Goal: Task Accomplishment & Management: Use online tool/utility

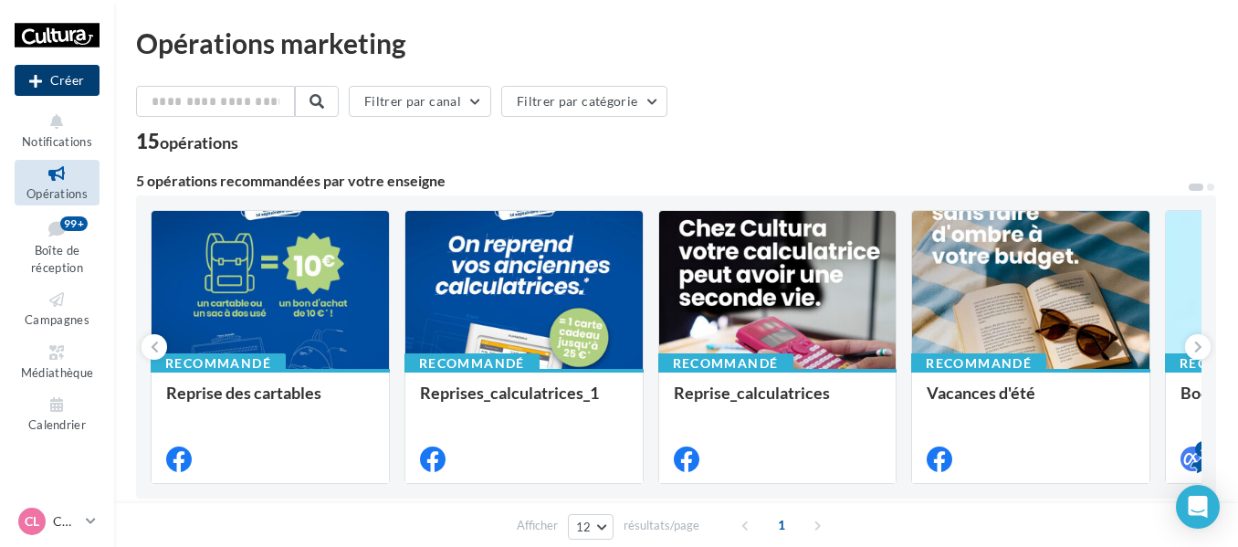
click at [68, 77] on button "Créer" at bounding box center [57, 80] width 85 height 31
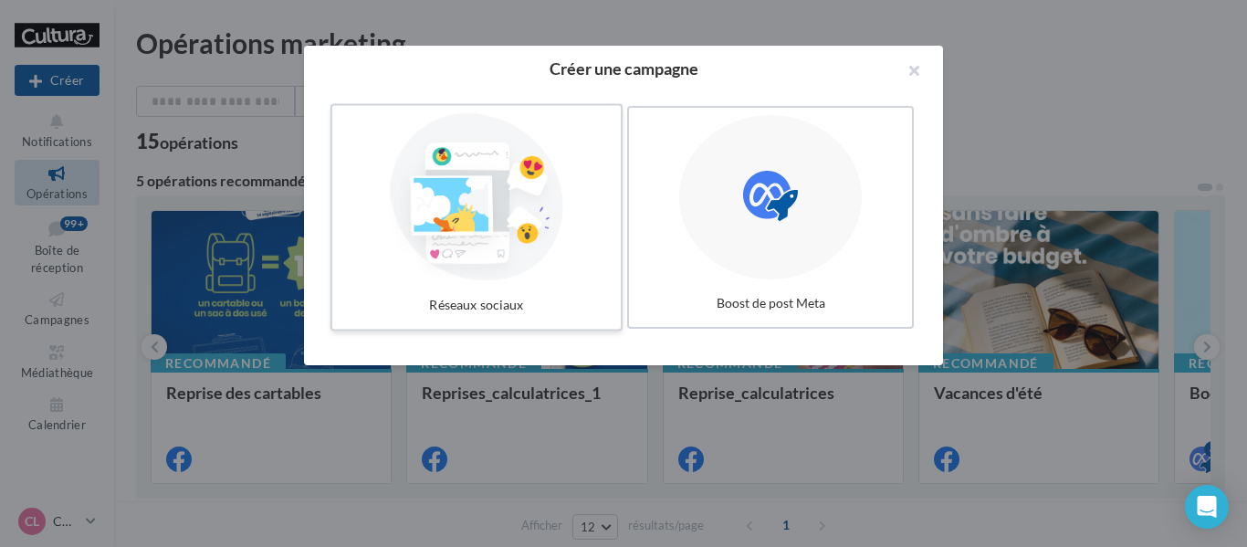
click at [504, 228] on div at bounding box center [477, 197] width 274 height 168
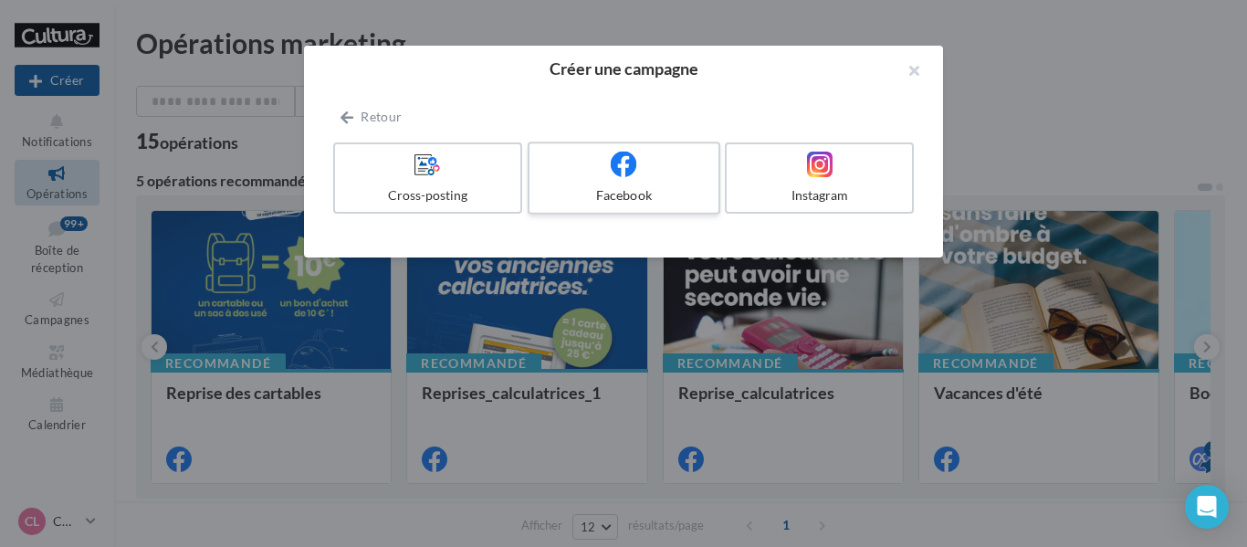
click at [645, 171] on div at bounding box center [623, 165] width 173 height 28
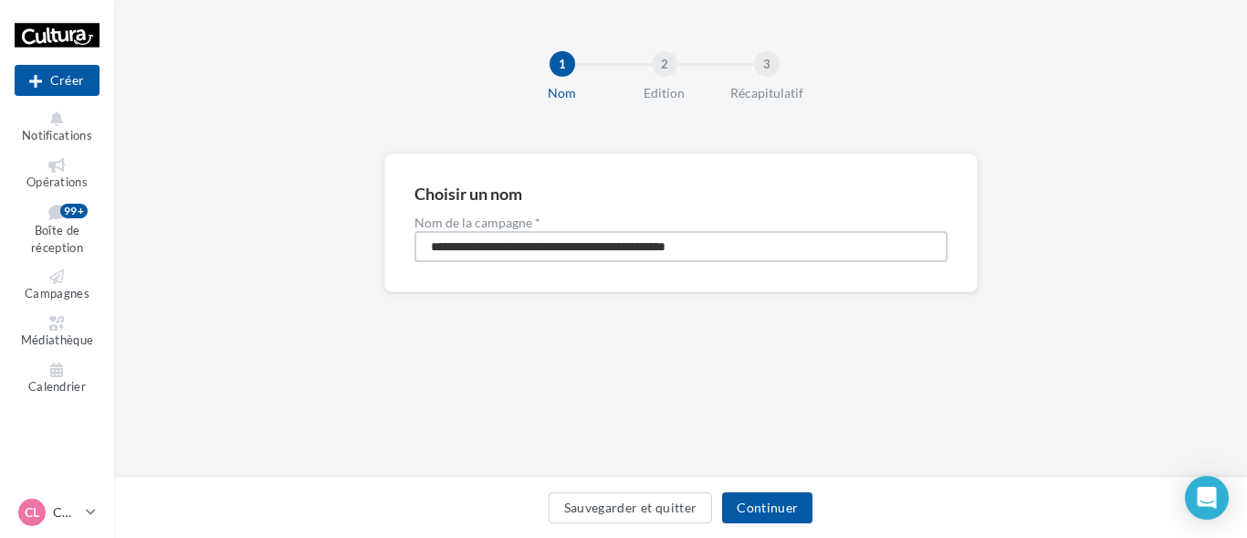
drag, startPoint x: 543, startPoint y: 246, endPoint x: 0, endPoint y: 230, distance: 543.4
click at [0, 230] on div "Nouvelle campagne Créer Notifications Opérations Boîte de réception 99+ Campagn…" at bounding box center [623, 269] width 1247 height 538
type input "**********"
click at [777, 504] on button "Continuer" at bounding box center [767, 507] width 90 height 31
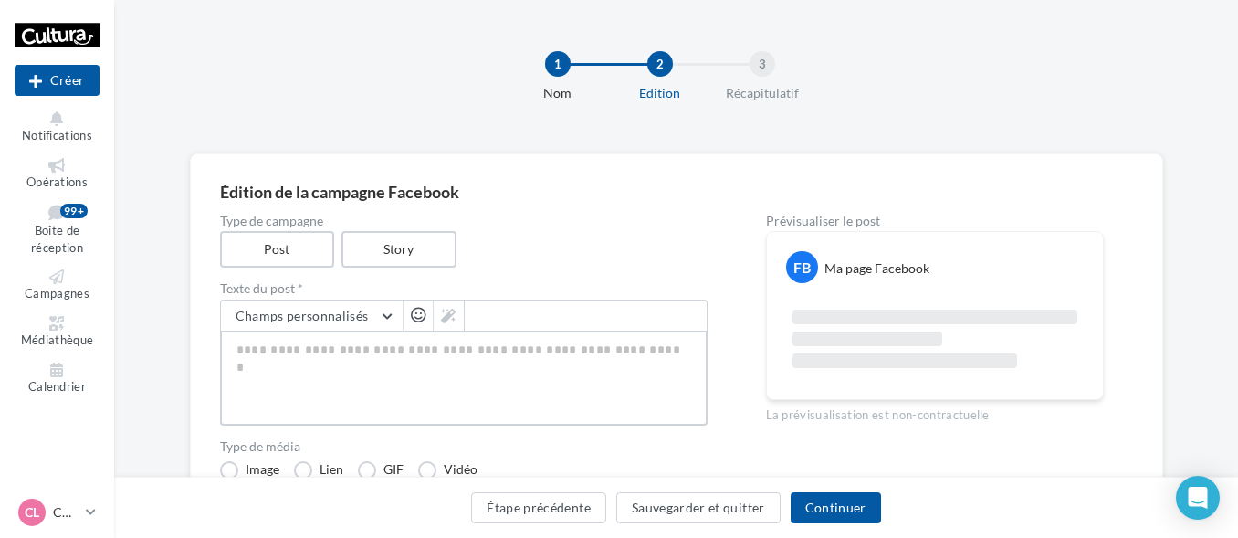
click at [394, 374] on textarea at bounding box center [463, 377] width 487 height 95
paste textarea "**********"
type textarea "**********"
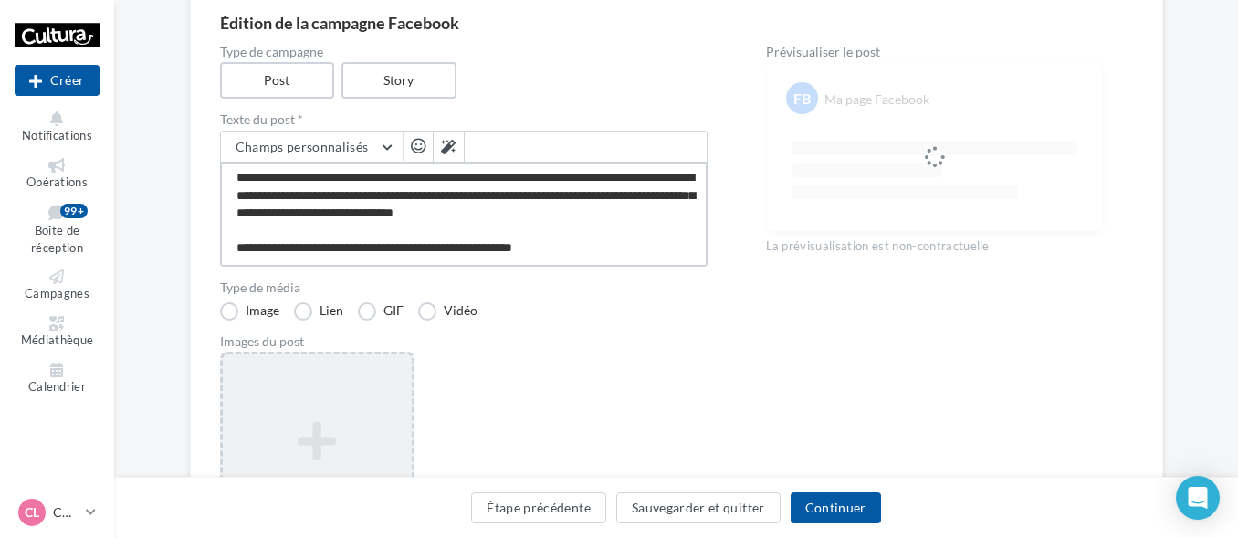
scroll to position [274, 0]
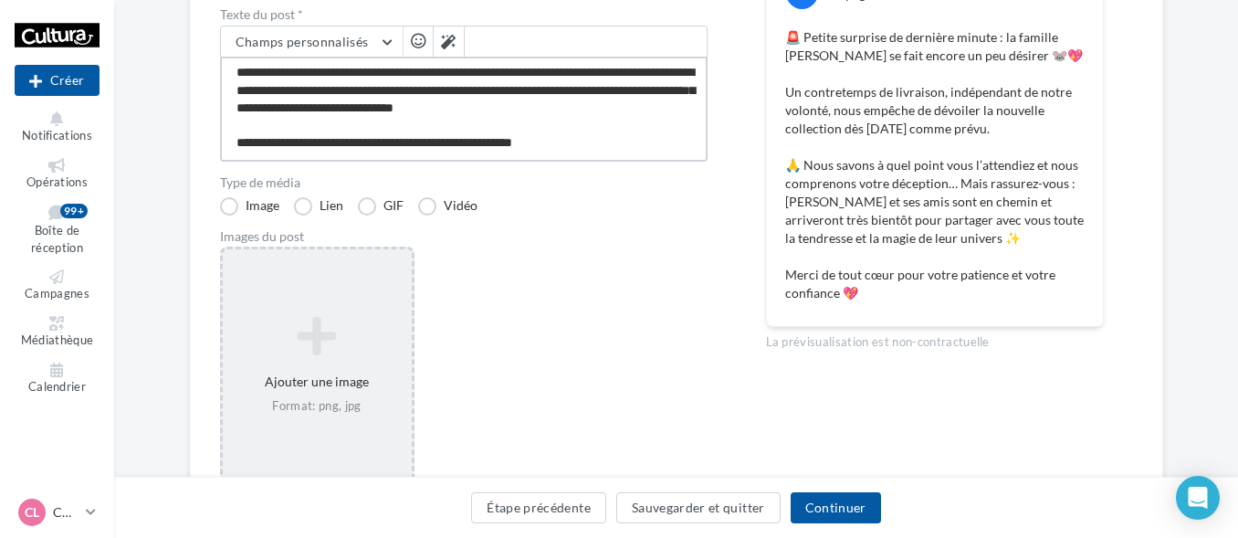
type textarea "**********"
click at [351, 318] on icon at bounding box center [317, 336] width 174 height 44
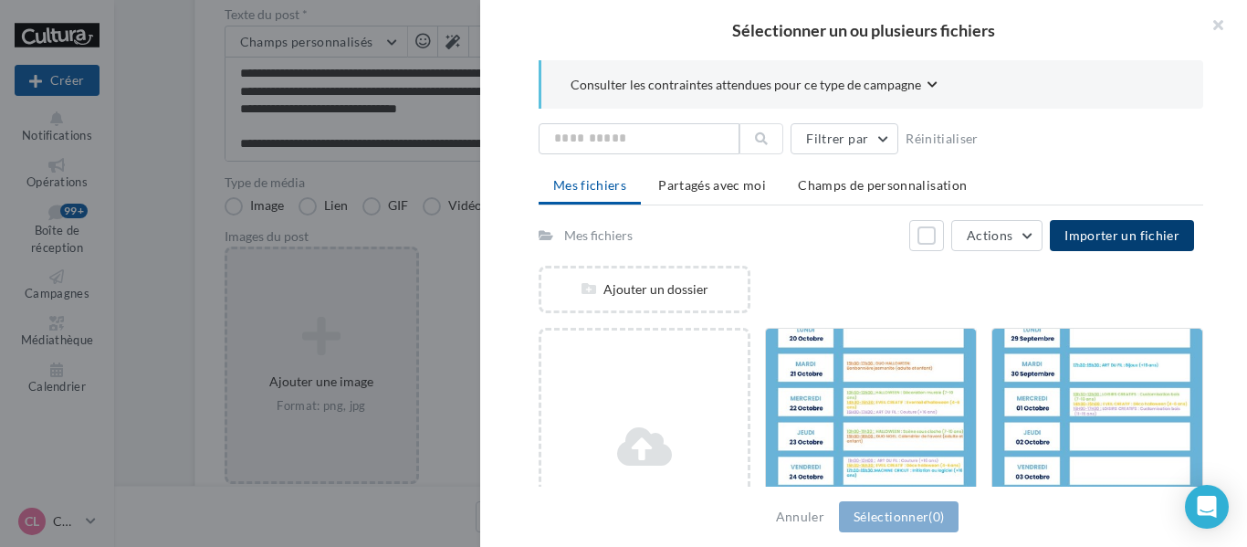
click at [1122, 230] on span "Importer un fichier" at bounding box center [1121, 235] width 115 height 16
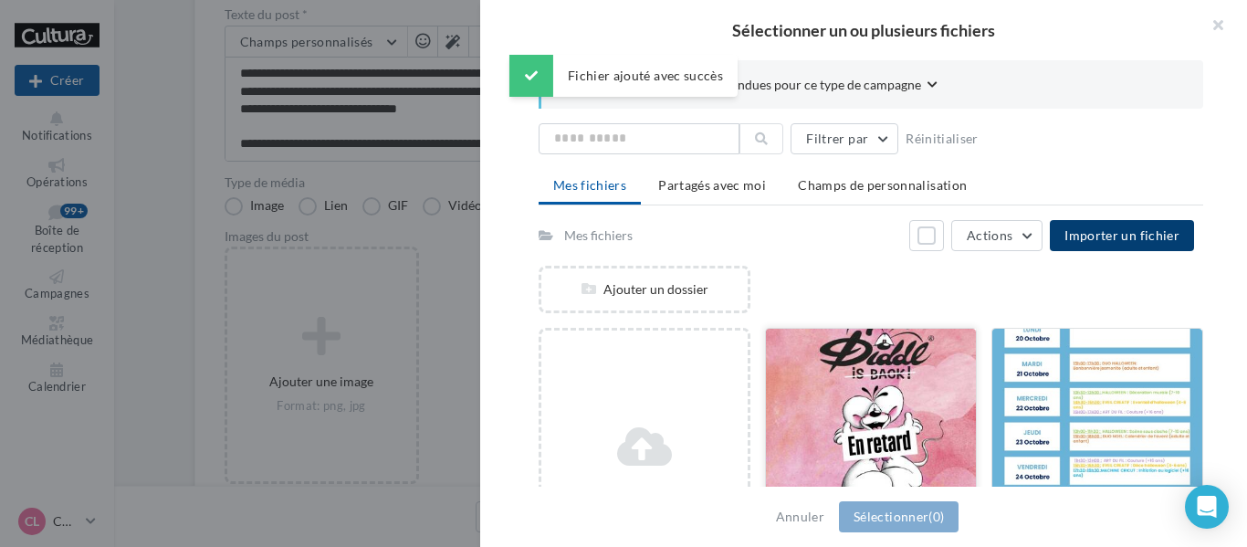
click at [907, 405] on div at bounding box center [871, 420] width 210 height 183
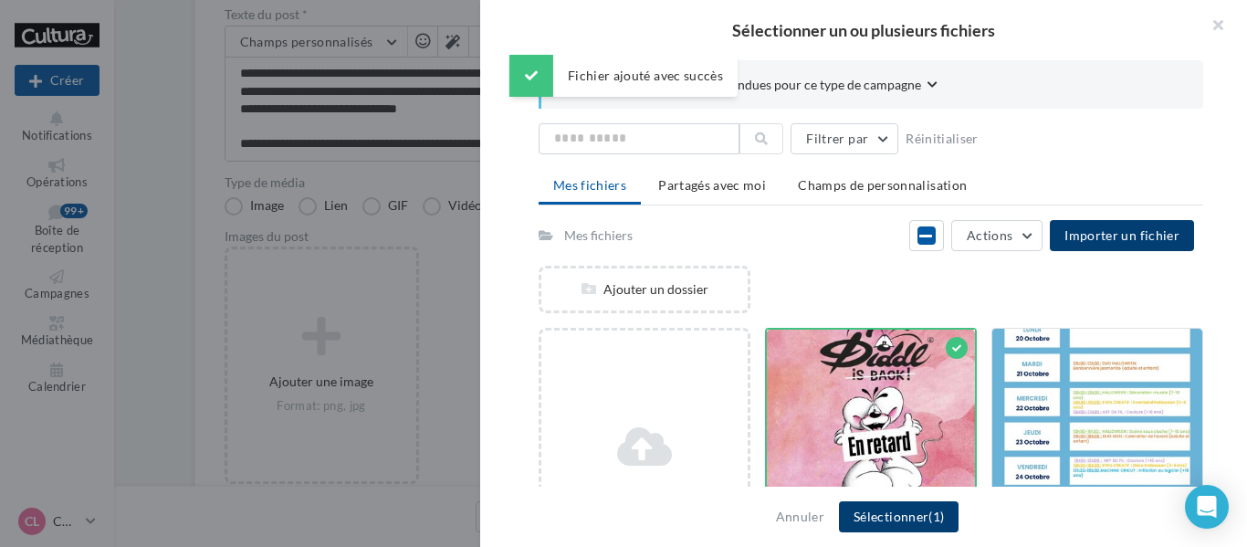
click at [901, 522] on button "Sélectionner (1)" at bounding box center [899, 516] width 120 height 31
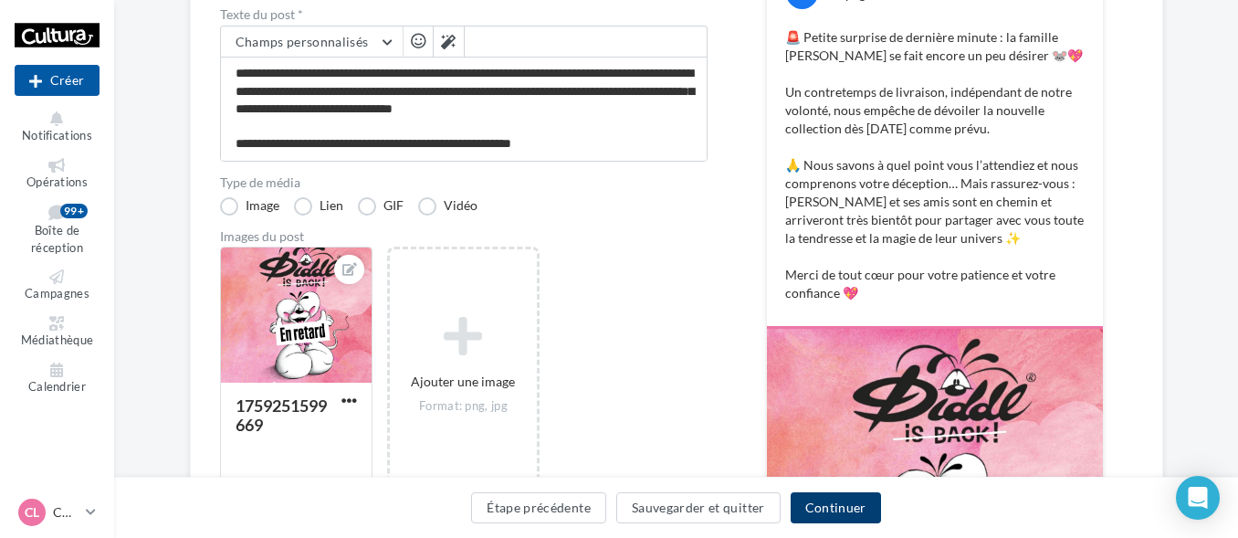
click at [833, 508] on button "Continuer" at bounding box center [836, 507] width 90 height 31
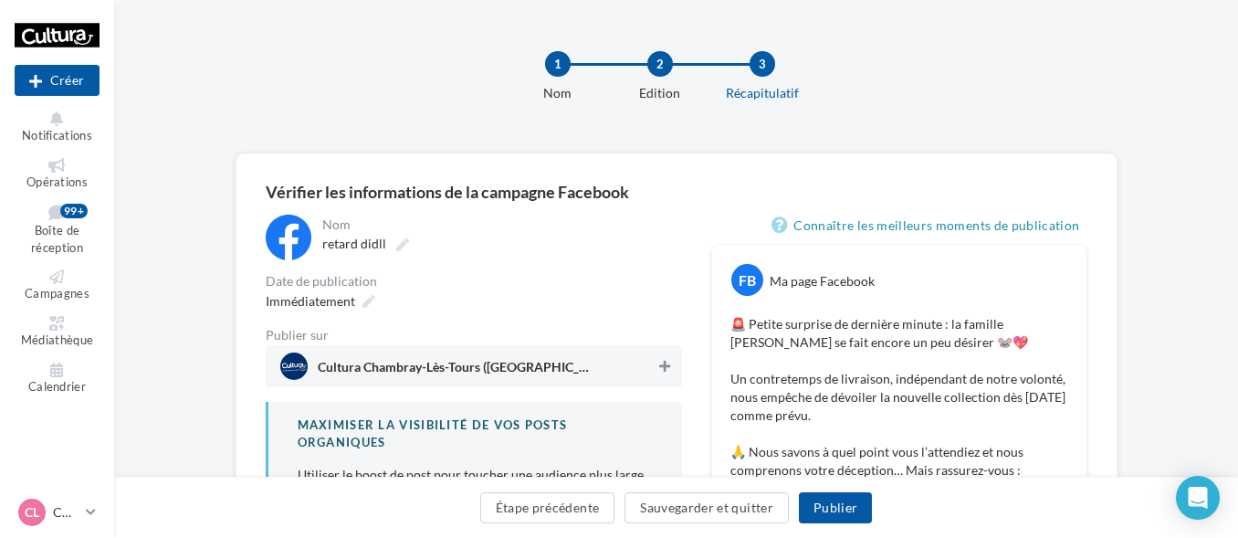
click at [666, 366] on icon at bounding box center [664, 366] width 11 height 13
click at [834, 509] on button "Publier" at bounding box center [835, 507] width 73 height 31
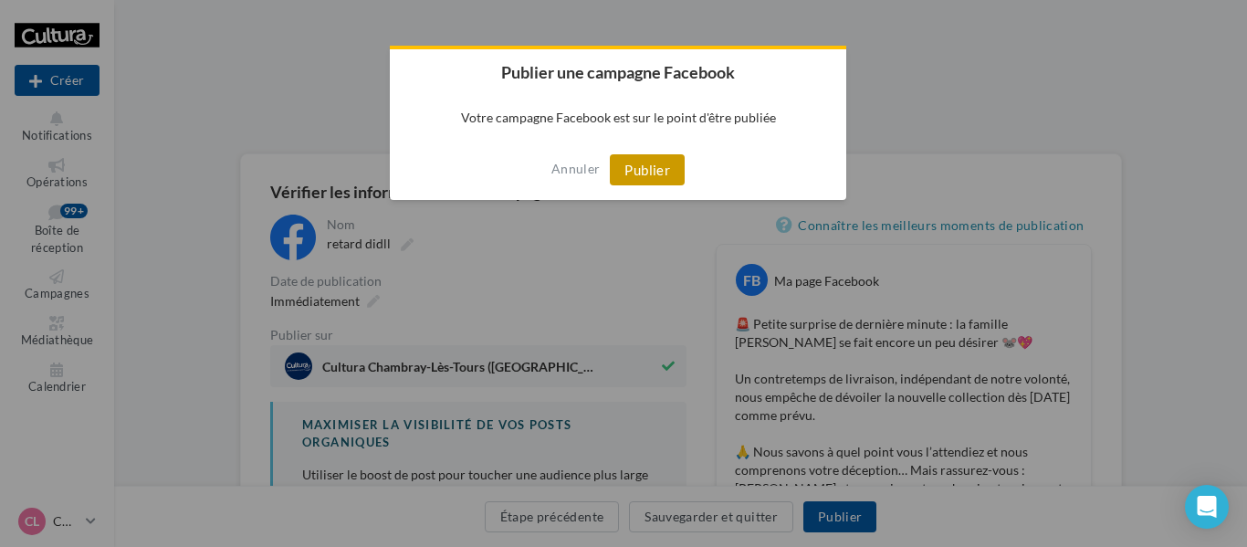
click at [656, 183] on button "Publier" at bounding box center [647, 169] width 75 height 31
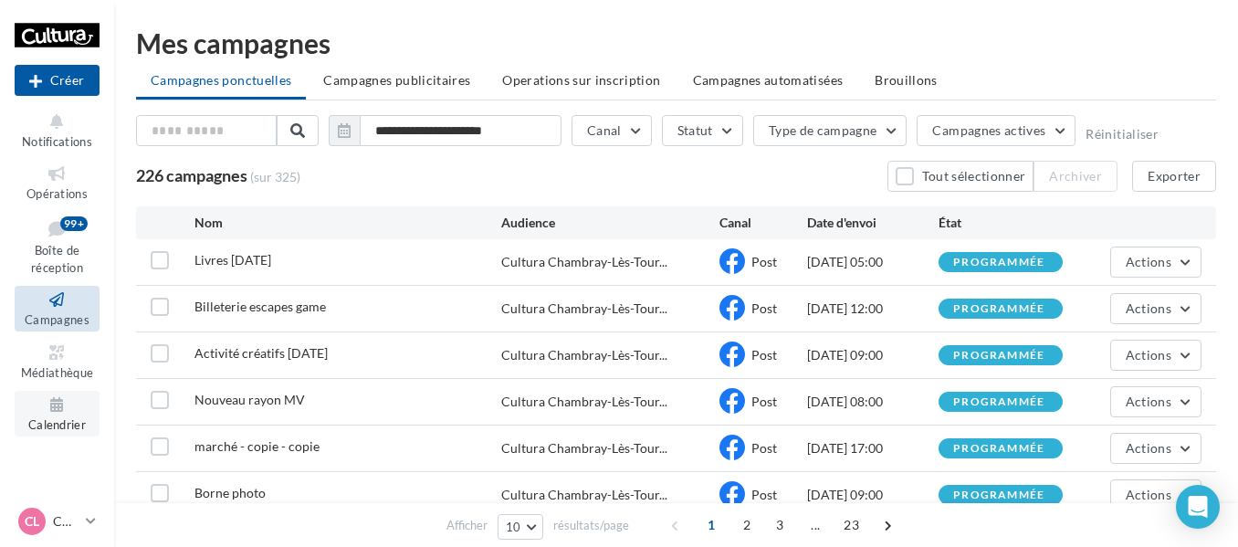
click at [60, 407] on icon at bounding box center [57, 404] width 74 height 21
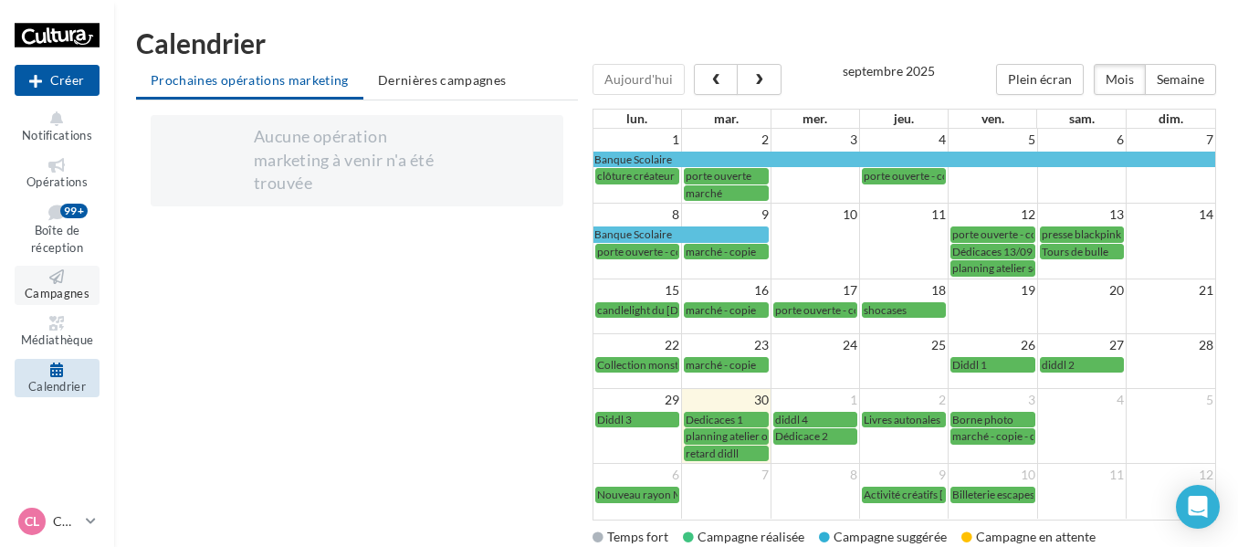
click at [60, 281] on icon at bounding box center [57, 276] width 74 height 15
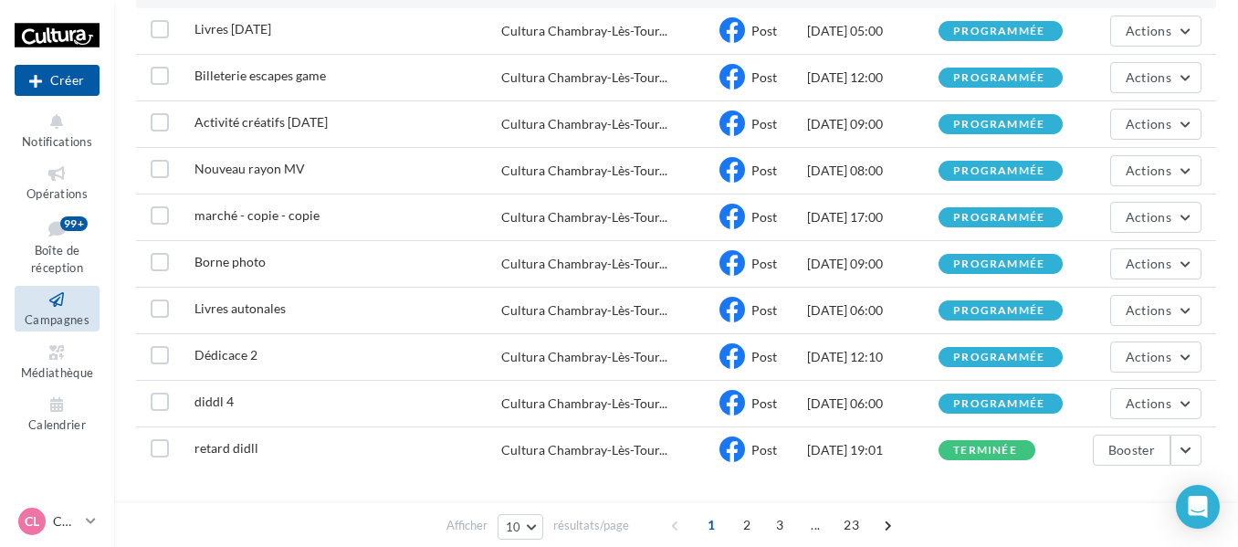
scroll to position [287, 0]
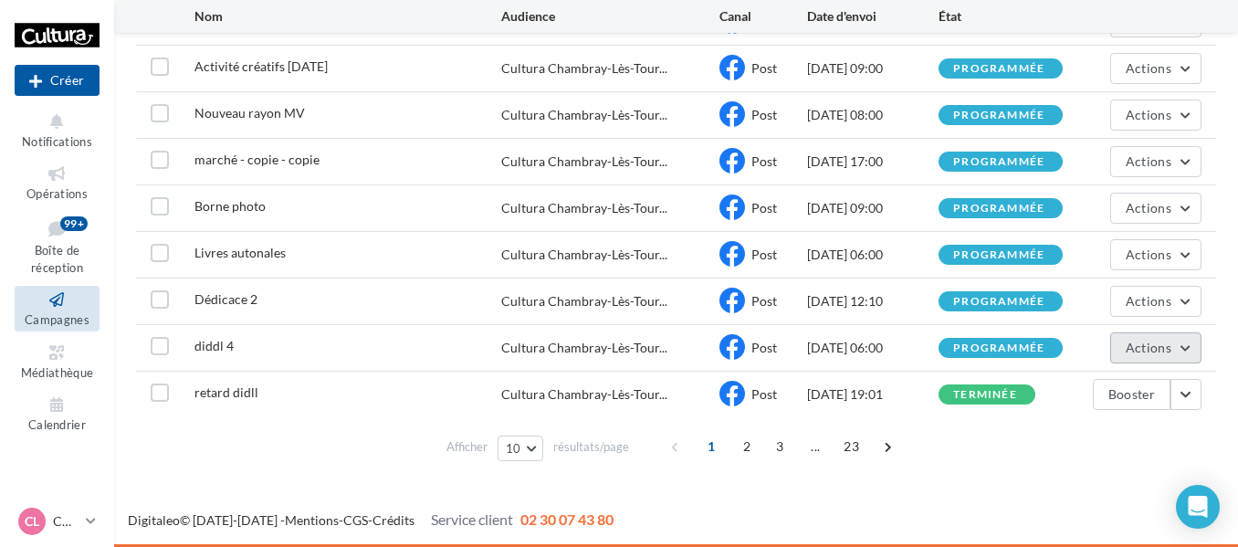
click at [1183, 341] on button "Actions" at bounding box center [1155, 347] width 91 height 31
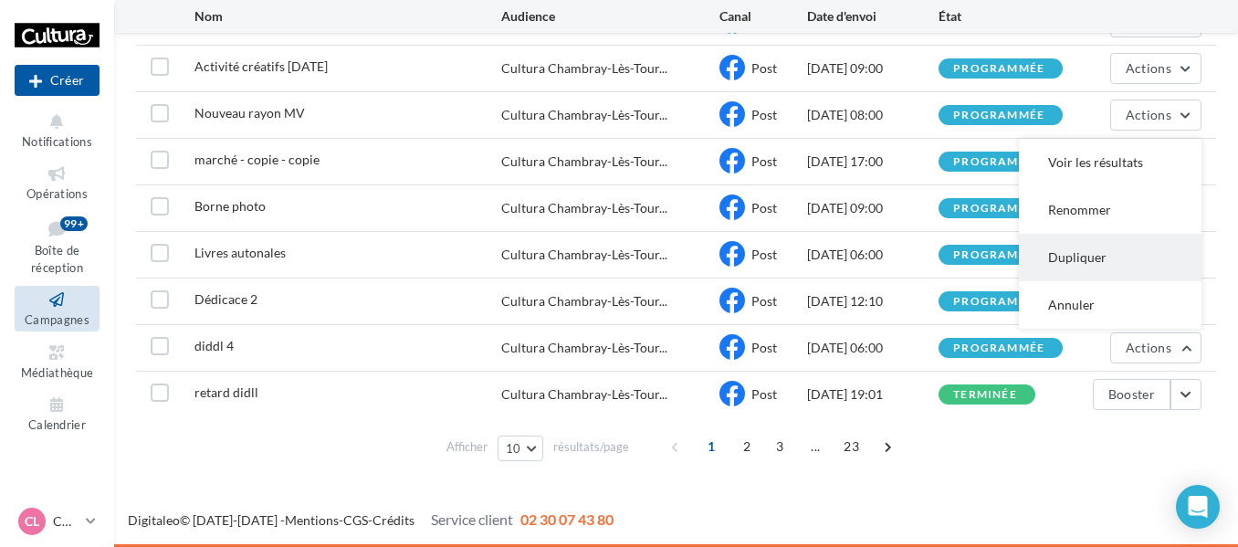
click at [1088, 257] on button "Dupliquer" at bounding box center [1110, 257] width 183 height 47
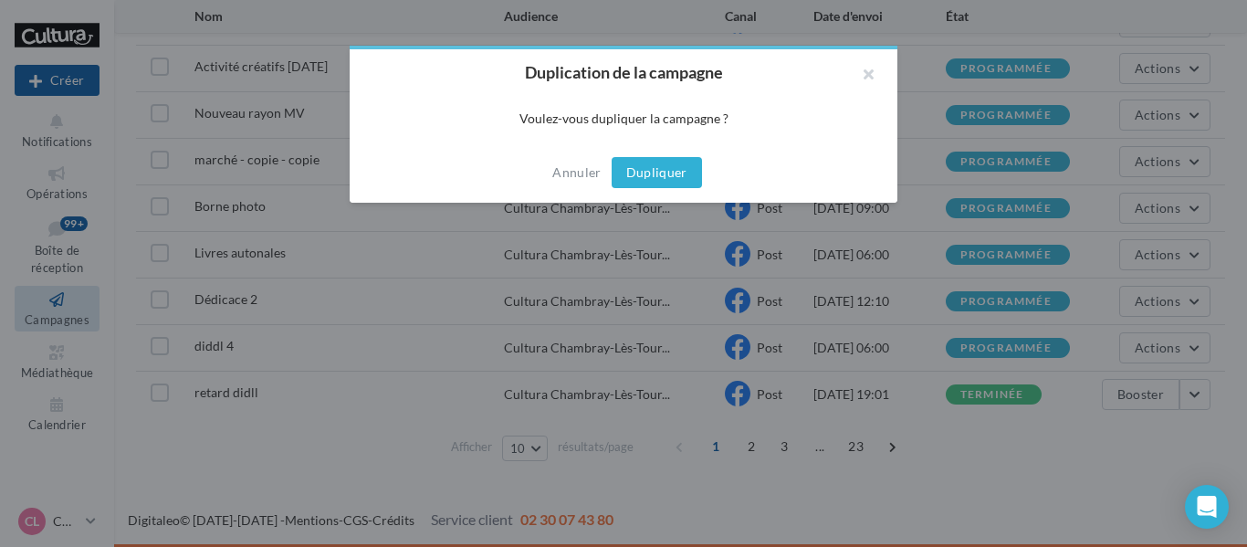
click at [682, 172] on button "Dupliquer" at bounding box center [657, 172] width 90 height 31
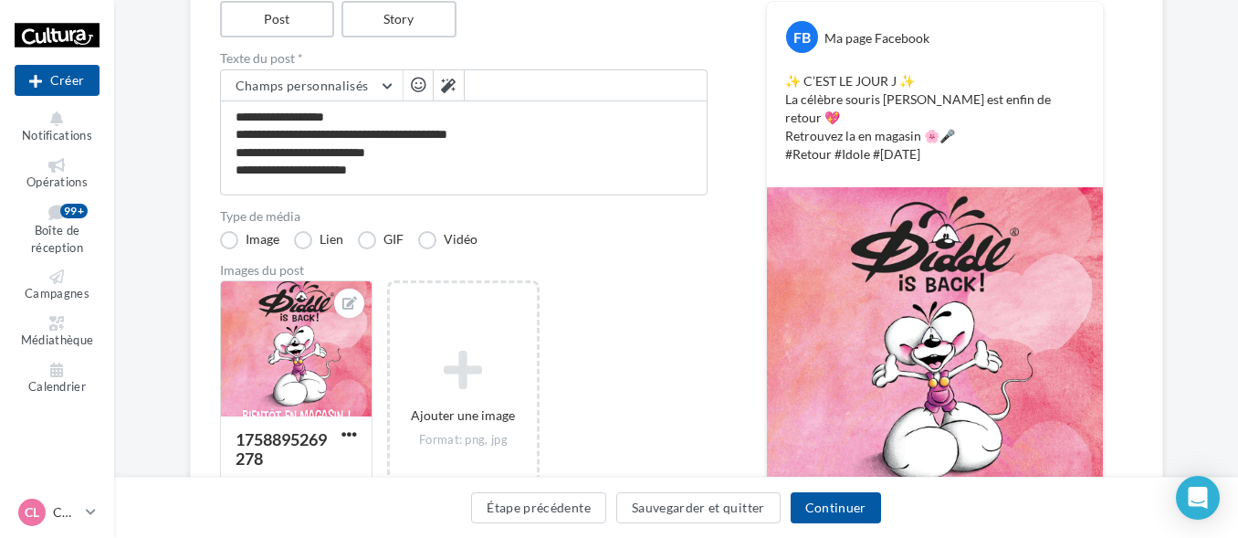
scroll to position [274, 0]
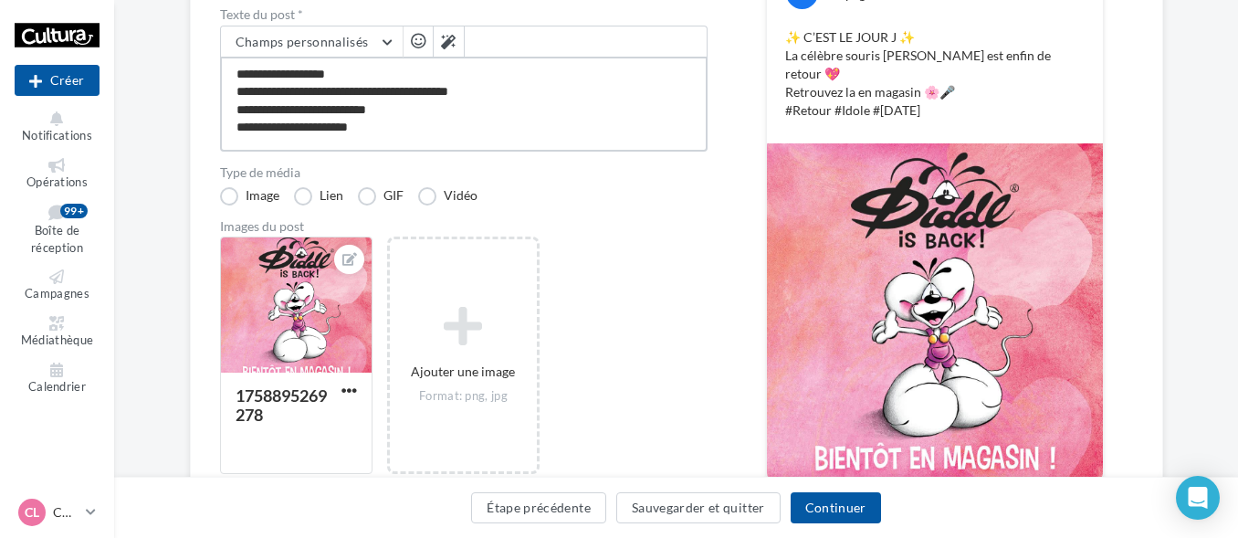
drag, startPoint x: 404, startPoint y: 127, endPoint x: 330, endPoint y: 128, distance: 73.9
click at [330, 128] on textarea "**********" at bounding box center [463, 104] width 487 height 95
type textarea "**********"
click at [865, 509] on button "Continuer" at bounding box center [836, 507] width 90 height 31
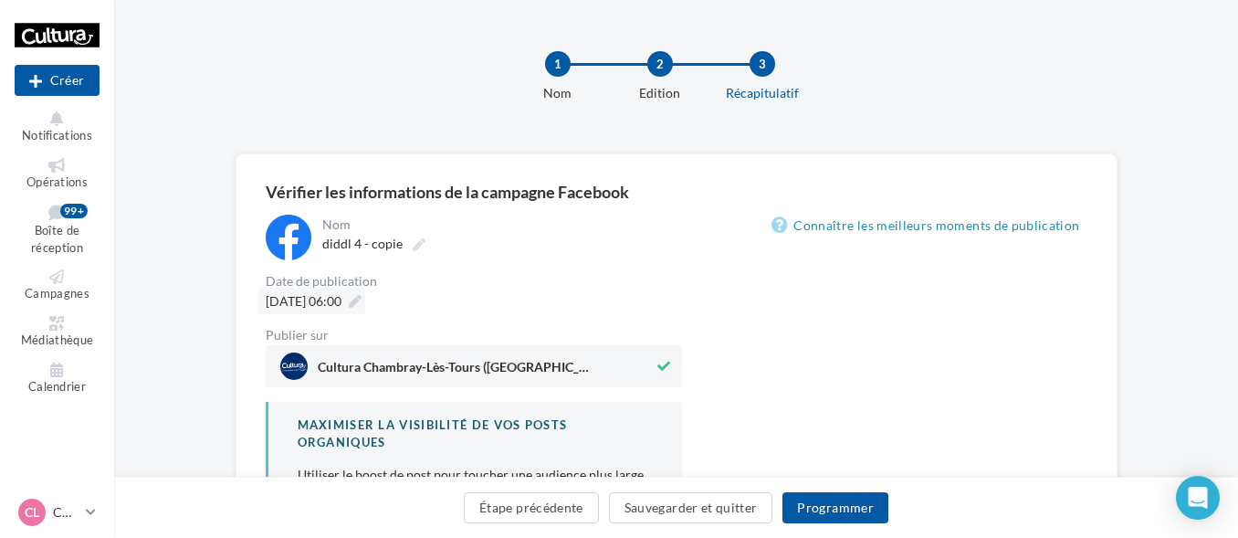
click at [329, 304] on span "[DATE] 06:00" at bounding box center [304, 301] width 76 height 16
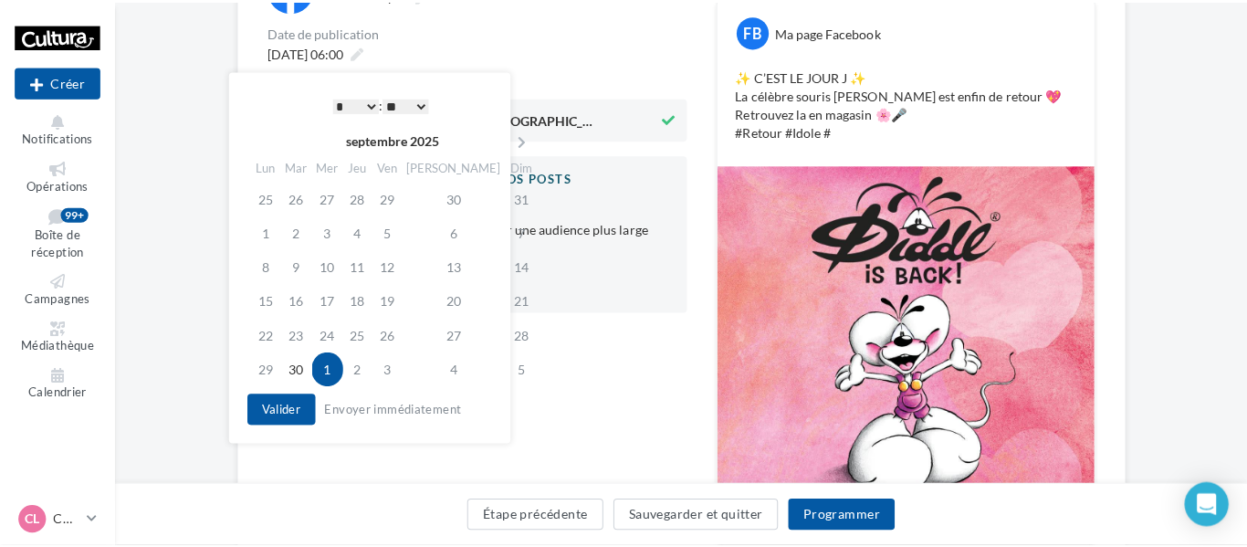
scroll to position [274, 0]
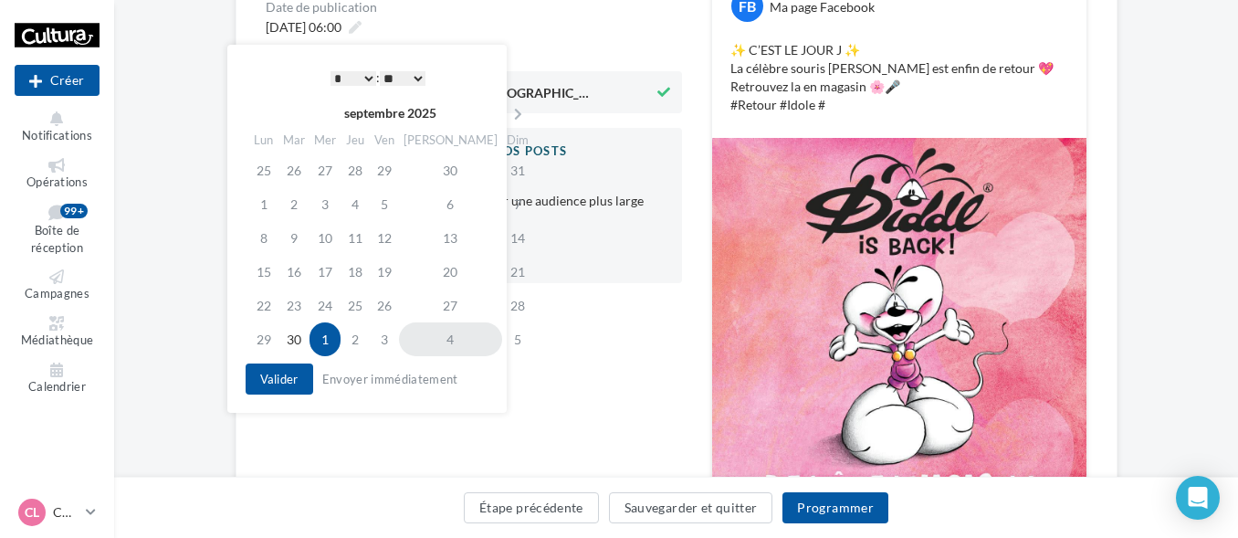
click at [435, 338] on td "4" at bounding box center [450, 339] width 103 height 34
click at [383, 108] on th "septembre 2025" at bounding box center [390, 113] width 224 height 27
click at [507, 110] on icon at bounding box center [518, 114] width 23 height 13
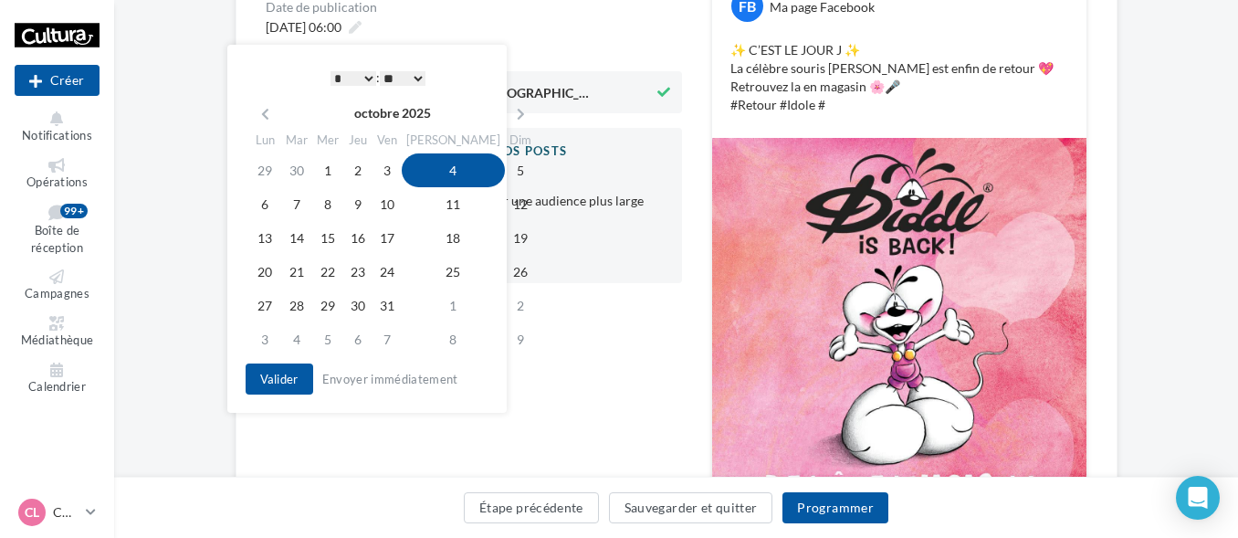
click at [428, 170] on td "4" at bounding box center [453, 170] width 103 height 34
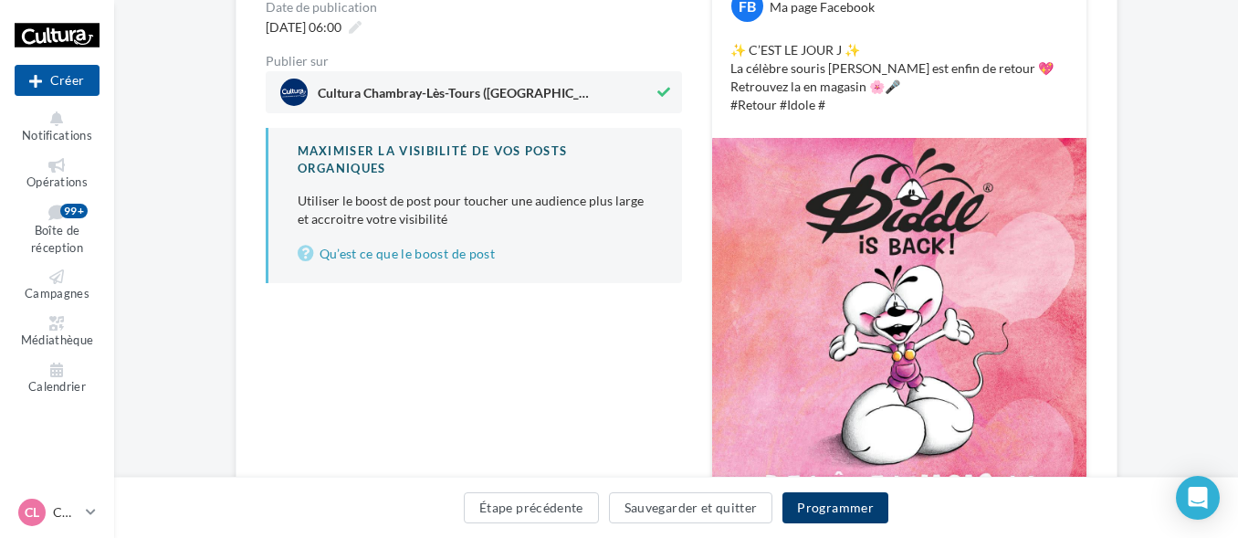
click at [842, 511] on button "Programmer" at bounding box center [835, 507] width 106 height 31
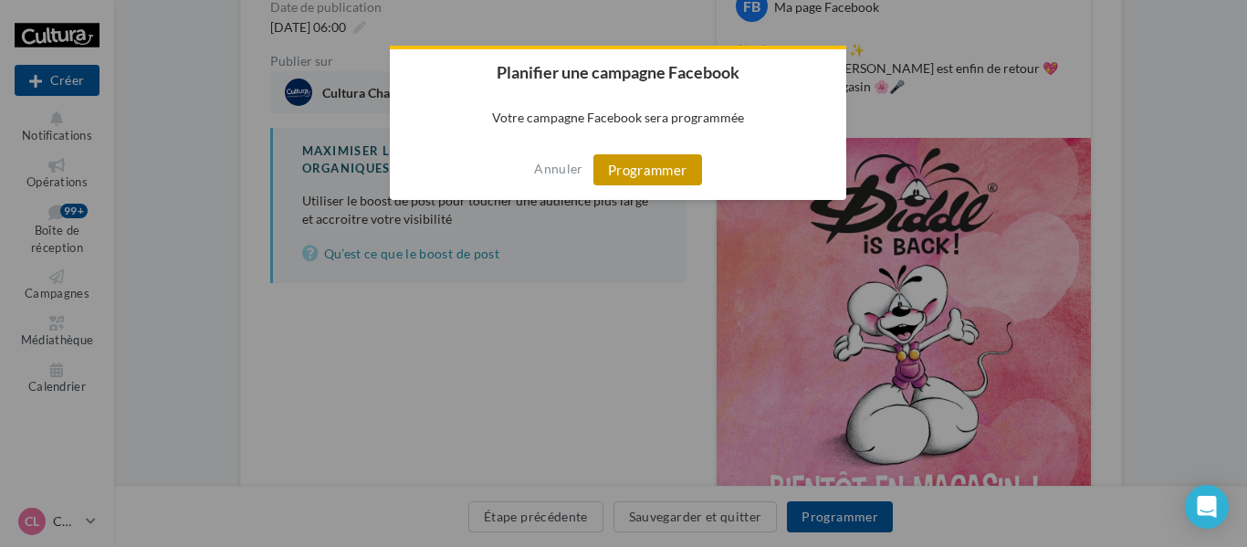
click at [672, 166] on button "Programmer" at bounding box center [647, 169] width 109 height 31
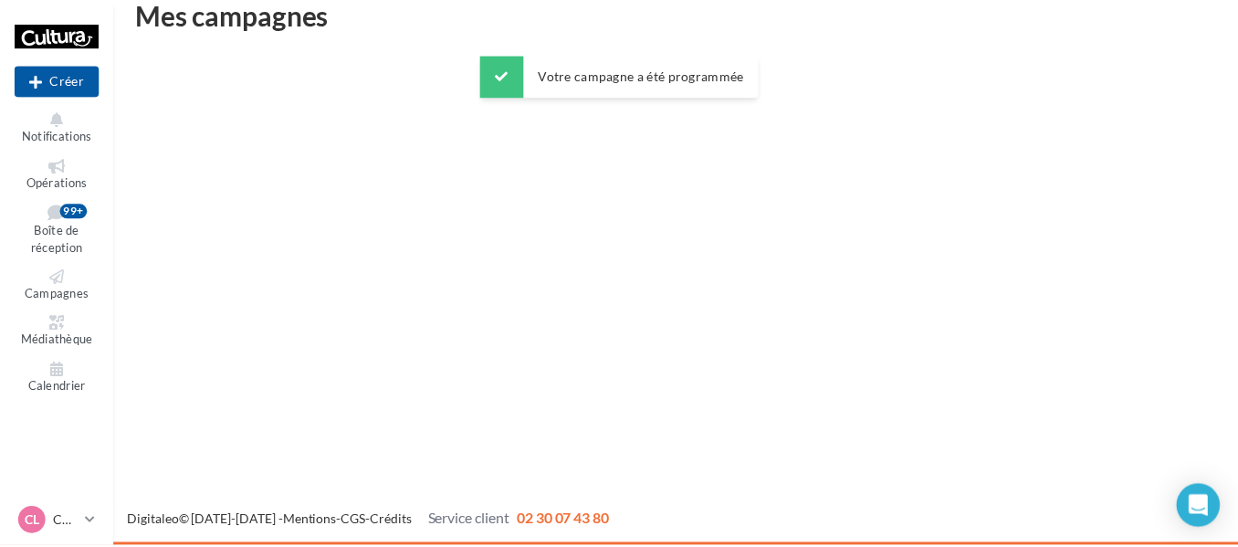
scroll to position [29, 0]
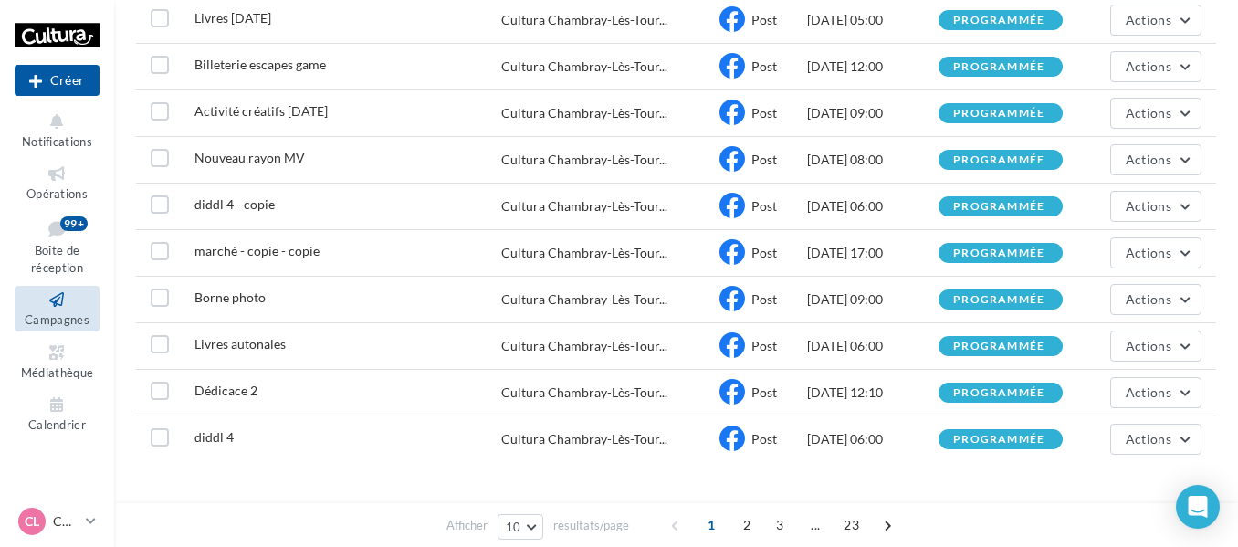
scroll to position [274, 0]
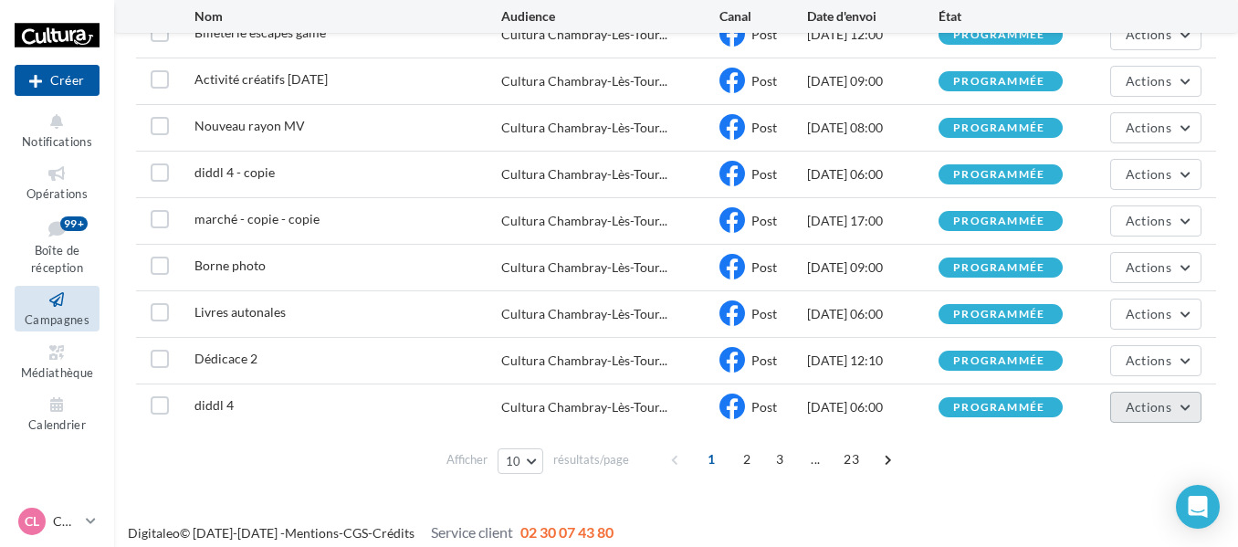
click at [1158, 406] on span "Actions" at bounding box center [1149, 407] width 46 height 16
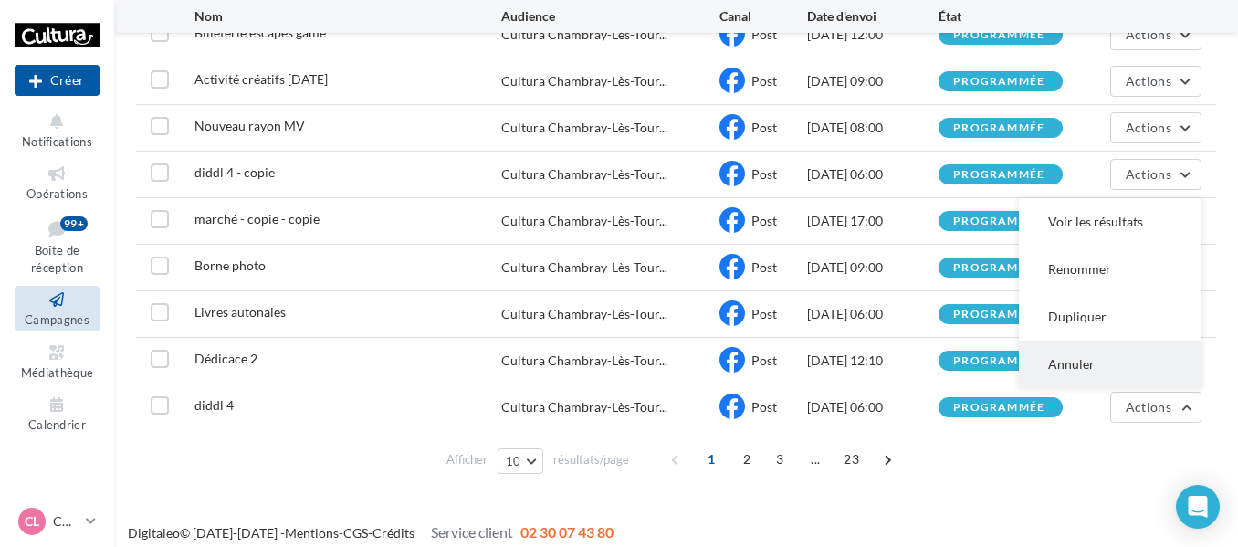
click at [1069, 368] on button "Annuler" at bounding box center [1110, 364] width 183 height 47
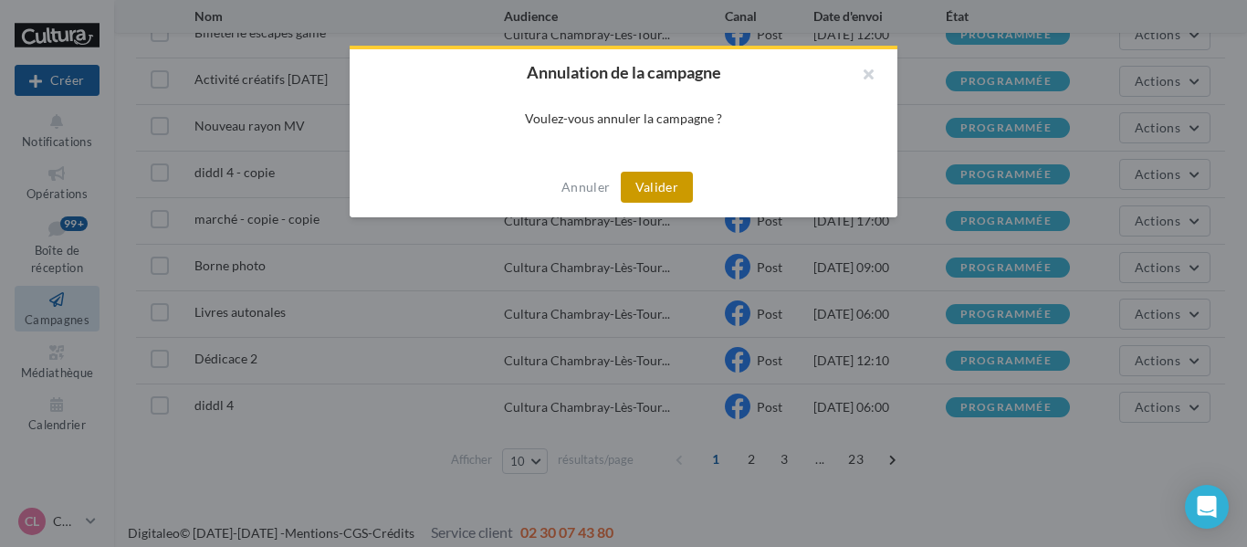
click at [661, 186] on button "Valider" at bounding box center [657, 187] width 72 height 31
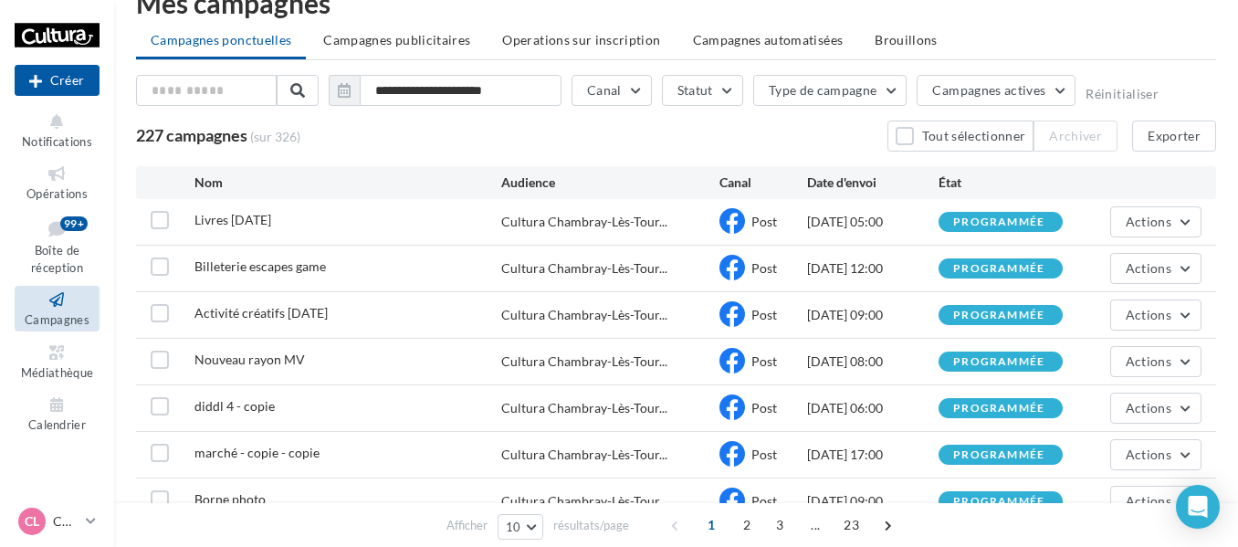
scroll to position [0, 0]
